Goal: Transaction & Acquisition: Subscribe to service/newsletter

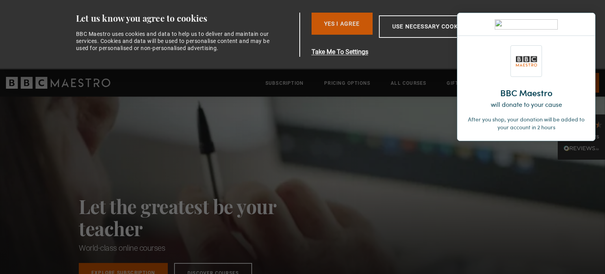
click at [339, 20] on button "Yes I Agree" at bounding box center [342, 24] width 61 height 22
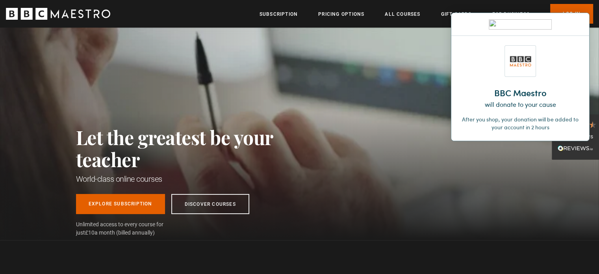
click at [401, 77] on div "Let the greatest be your teacher World-class online courses Explore Subscriptio…" at bounding box center [299, 134] width 599 height 212
click at [580, 21] on div at bounding box center [577, 24] width 6 height 6
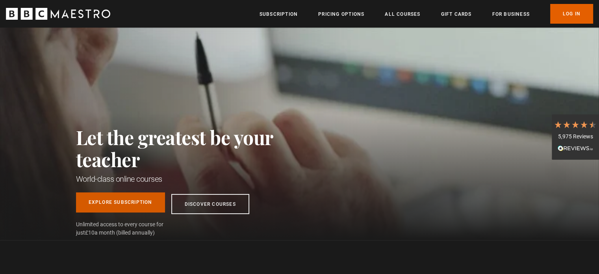
scroll to position [0, 309]
click at [117, 200] on link "Explore Subscription" at bounding box center [120, 202] width 89 height 20
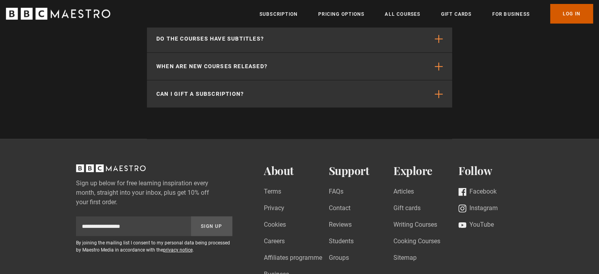
scroll to position [0, 309]
